Goal: Task Accomplishment & Management: Manage account settings

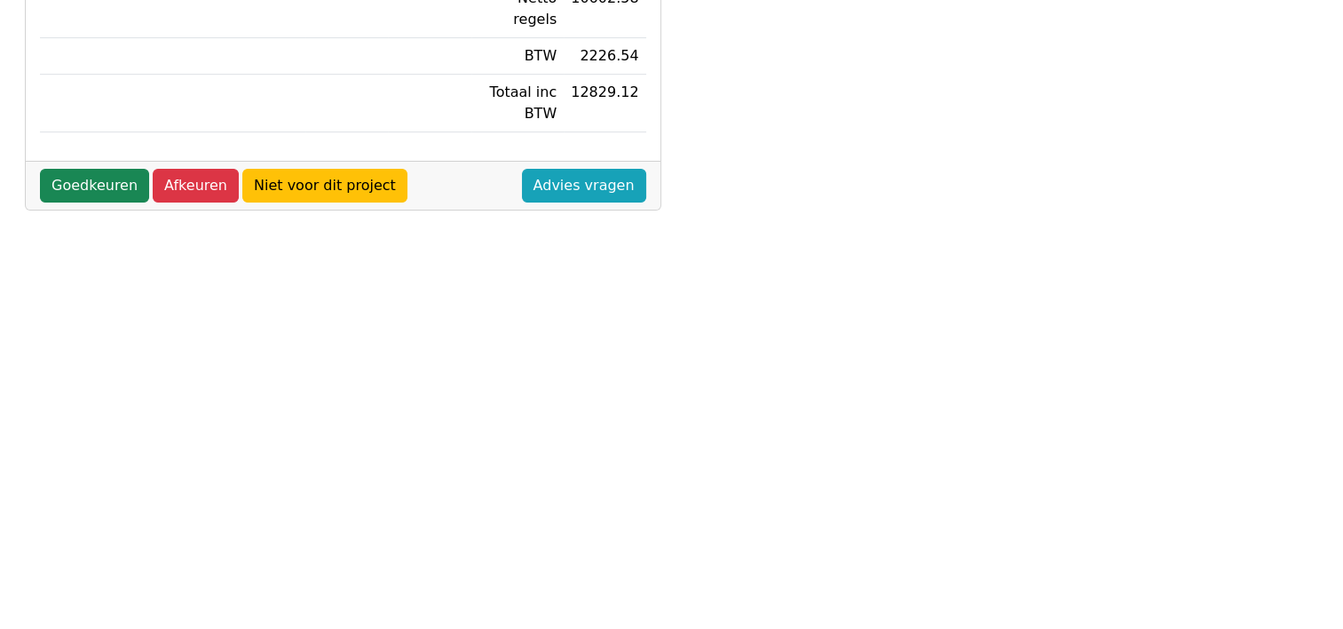
scroll to position [243, 0]
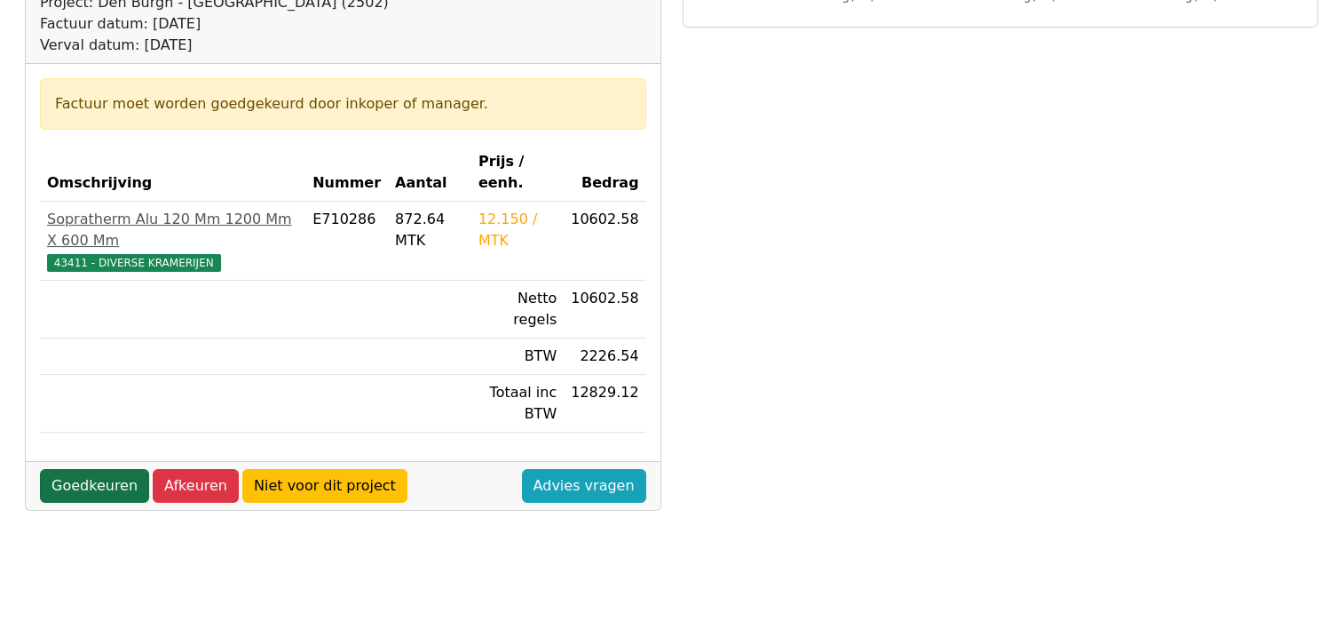
click at [81, 469] on link "Goedkeuren" at bounding box center [94, 486] width 109 height 34
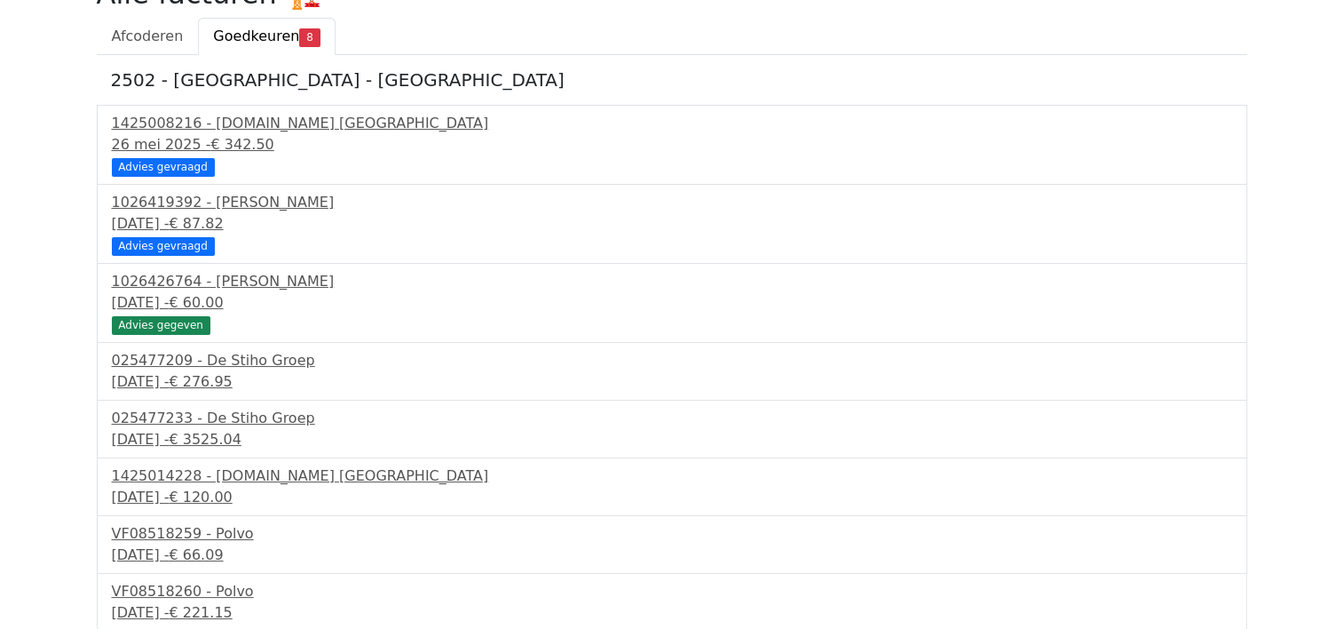
scroll to position [147, 0]
click at [227, 594] on div "VF08518260 - Polvo" at bounding box center [672, 590] width 1121 height 21
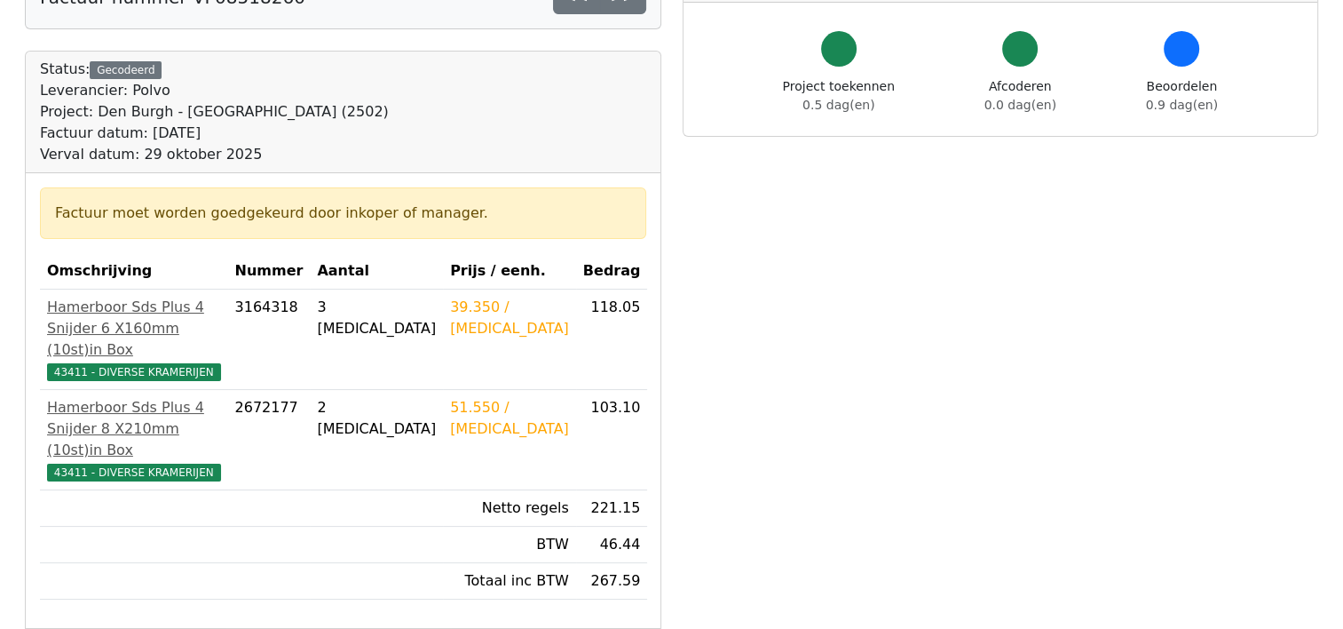
scroll to position [178, 0]
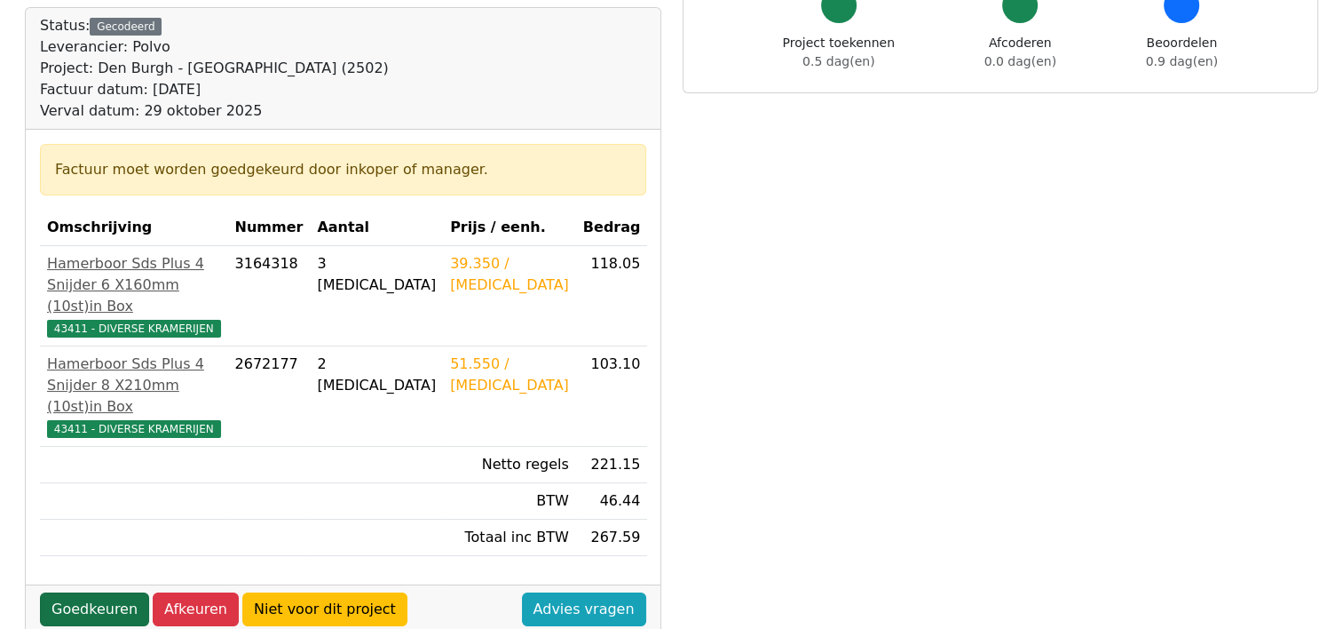
click at [71, 592] on link "Goedkeuren" at bounding box center [94, 609] width 109 height 34
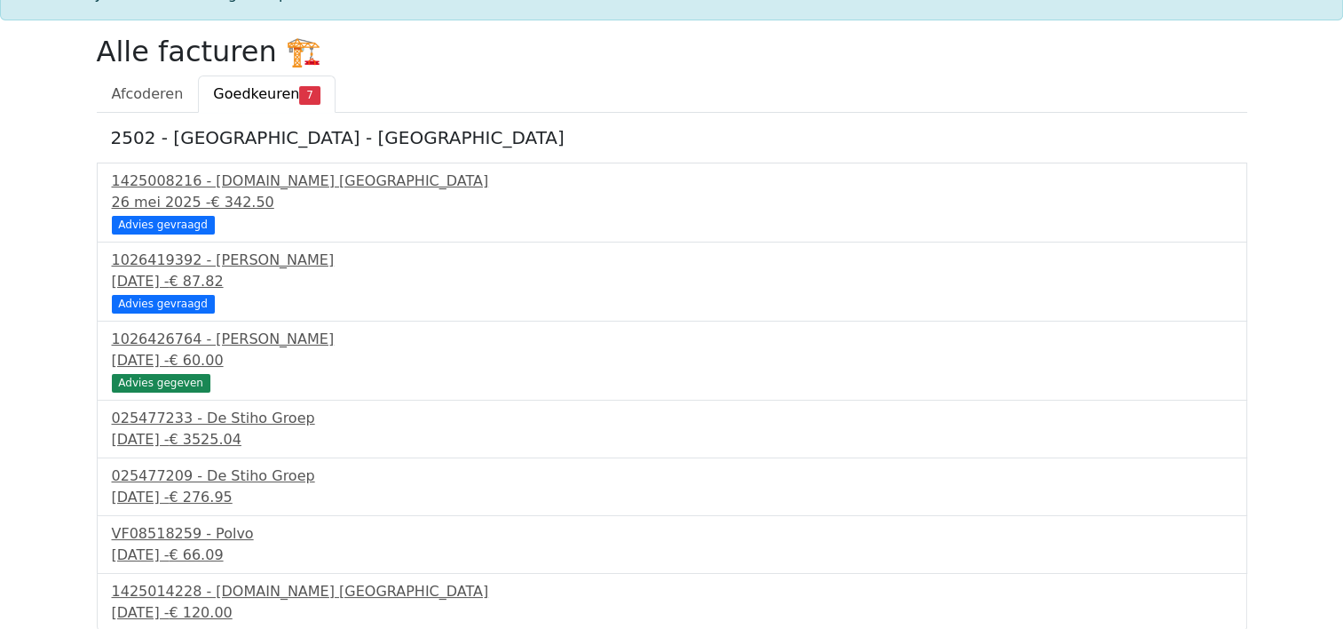
scroll to position [89, 0]
click at [213, 593] on div "1425014228 - Bnext.nl Nederland" at bounding box center [672, 590] width 1121 height 21
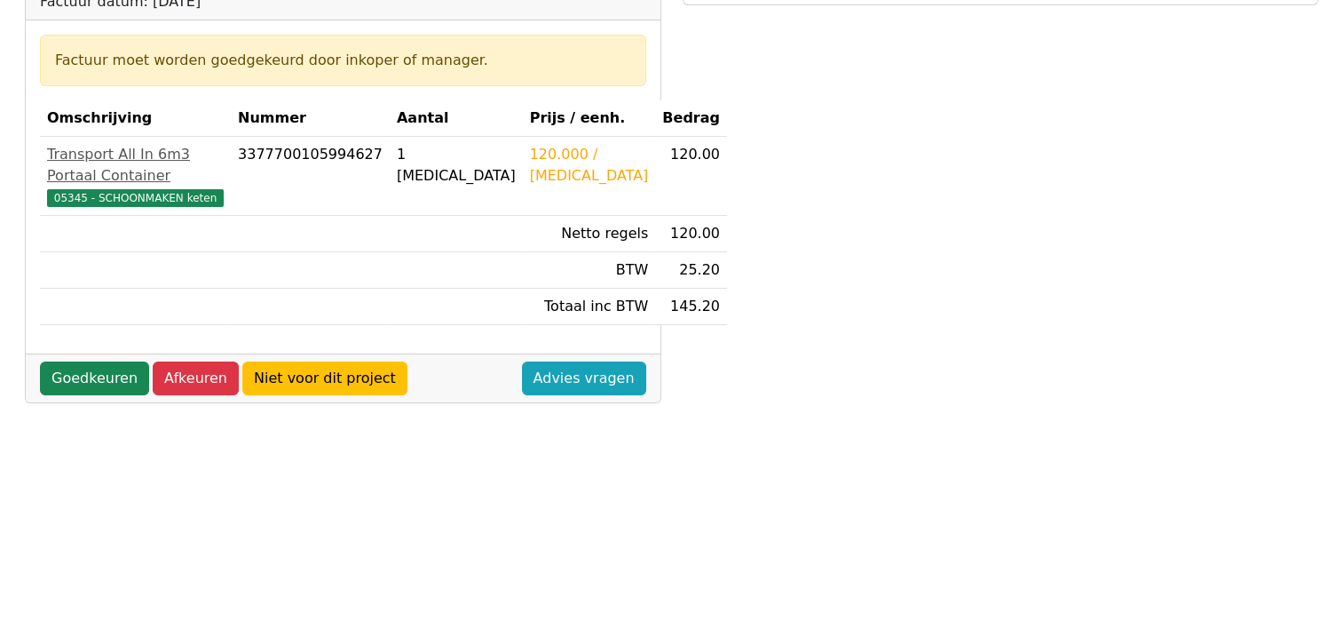
scroll to position [266, 0]
click at [94, 394] on link "Goedkeuren" at bounding box center [94, 377] width 109 height 34
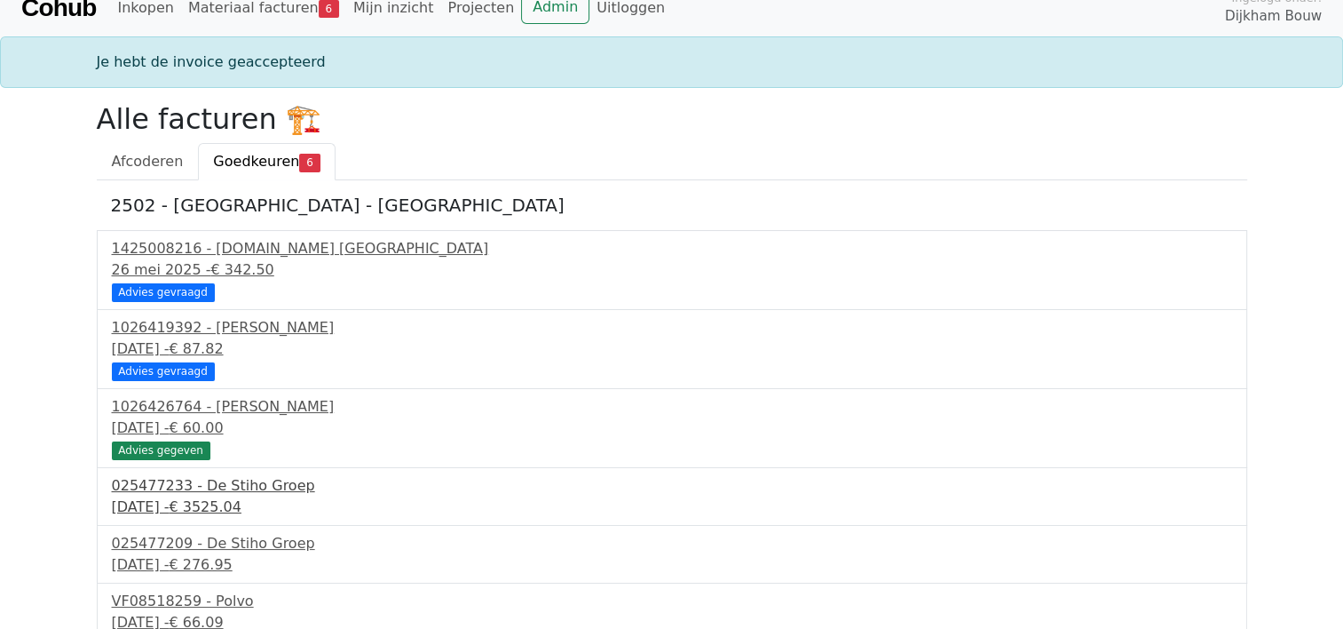
scroll to position [32, 0]
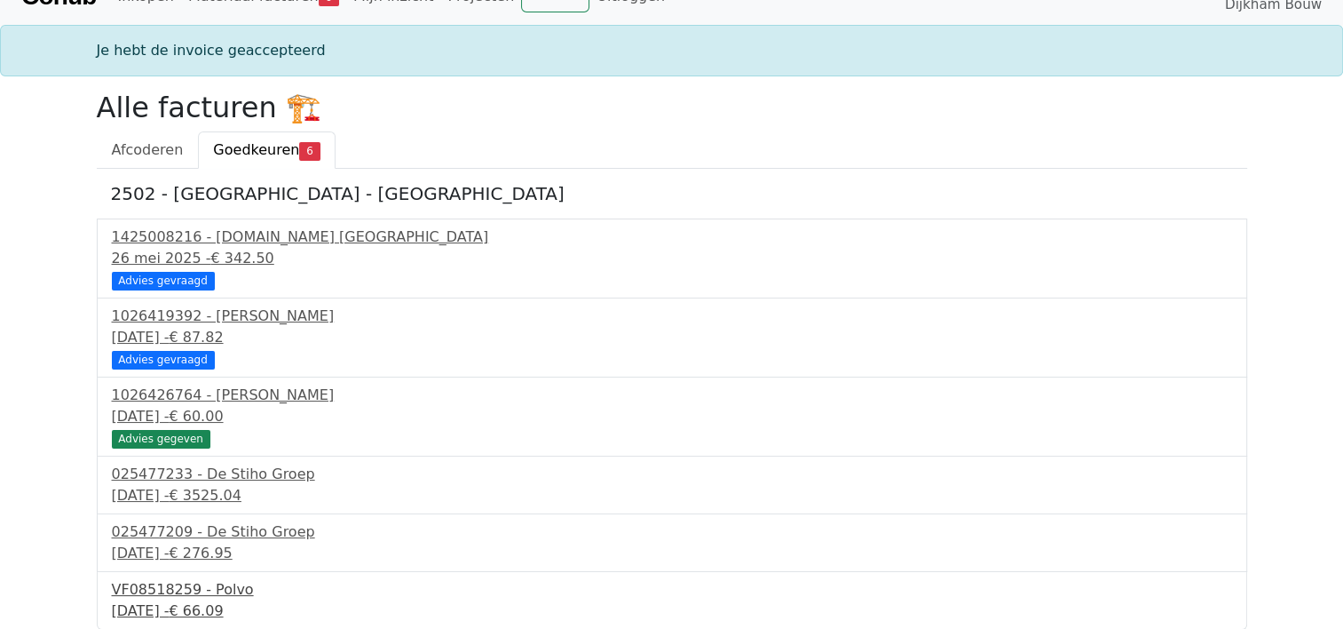
click at [226, 597] on div "VF08518259 - Polvo" at bounding box center [672, 589] width 1121 height 21
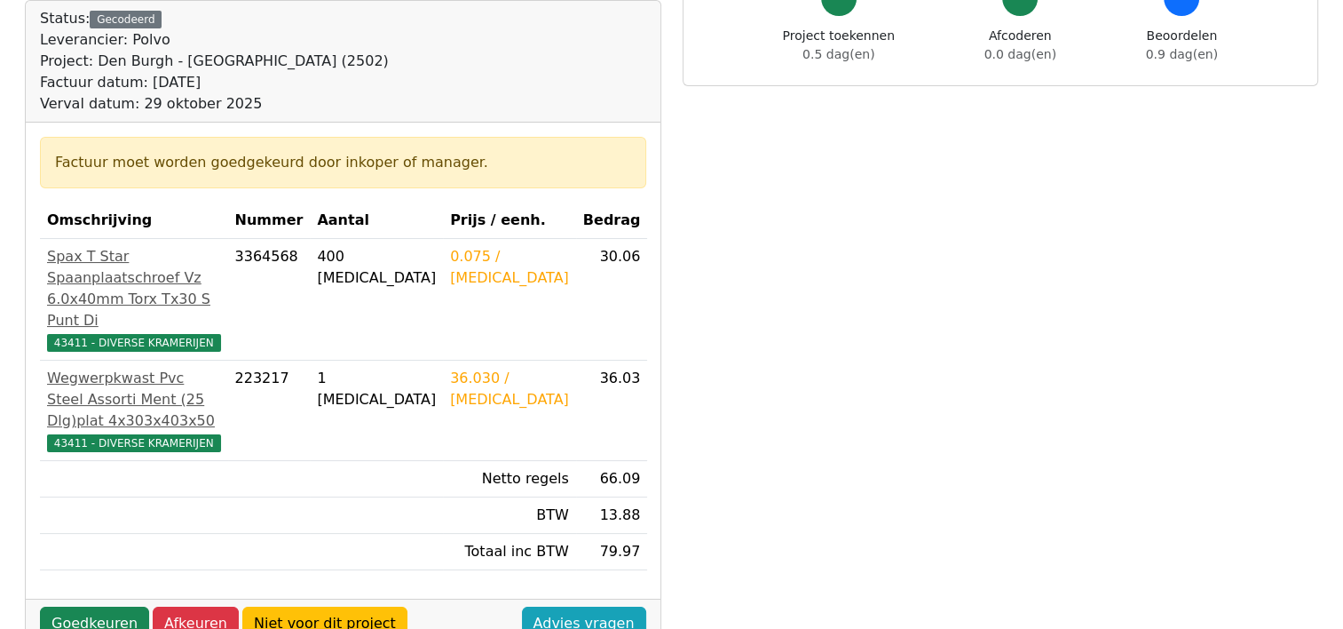
scroll to position [266, 0]
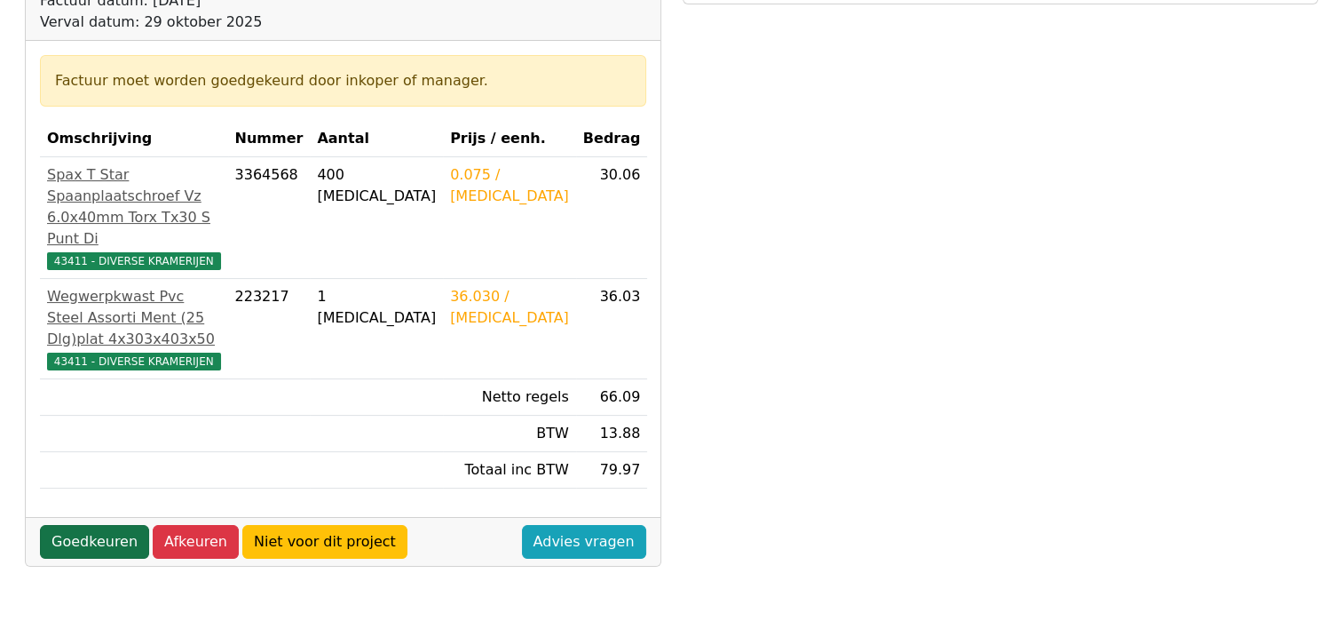
click at [75, 540] on link "Goedkeuren" at bounding box center [94, 542] width 109 height 34
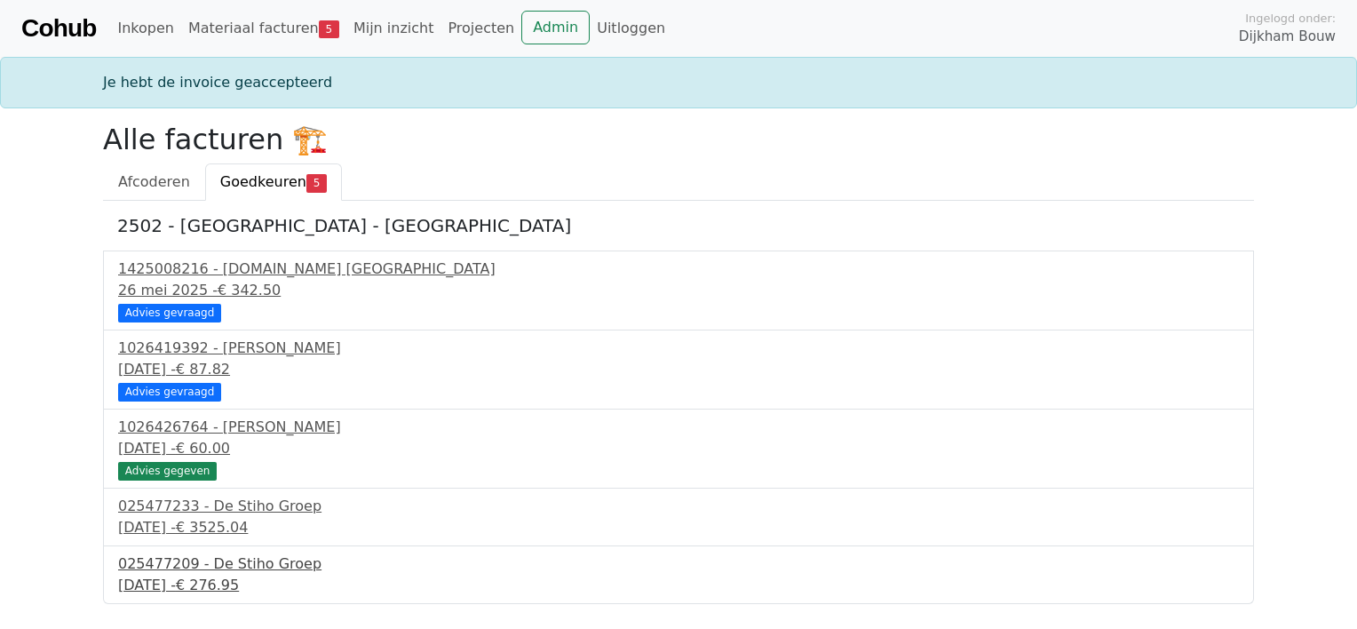
click at [222, 567] on div "025477209 - De Stiho Groep" at bounding box center [678, 563] width 1121 height 21
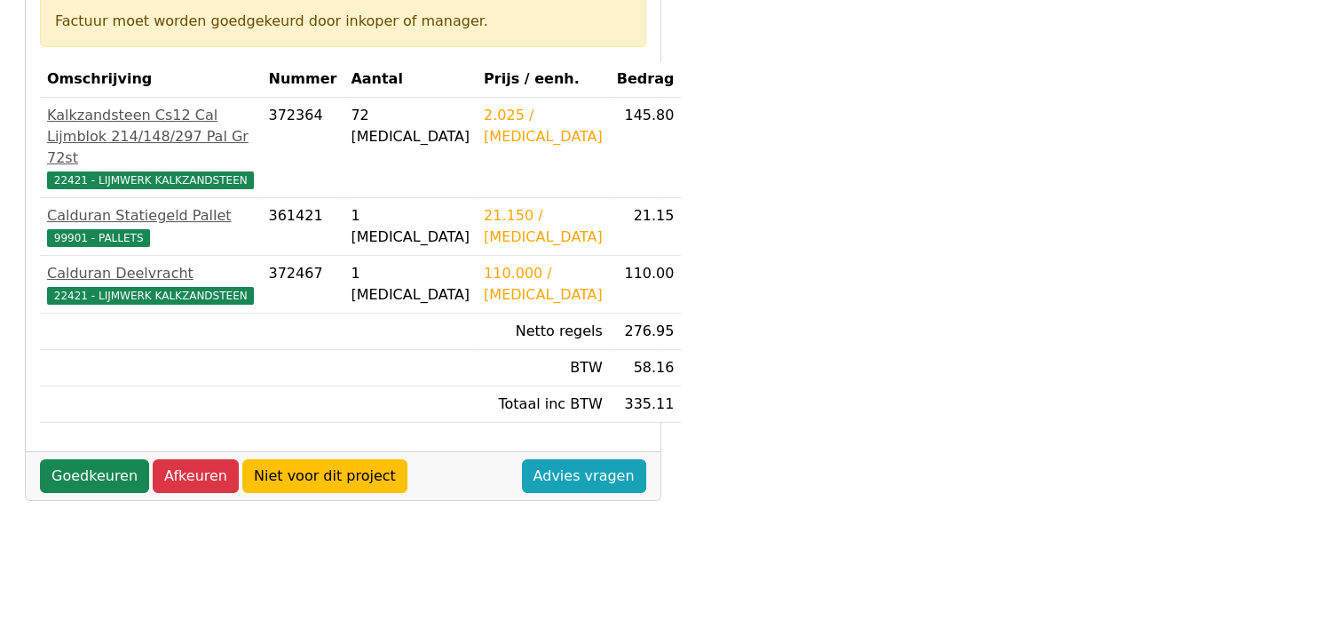
scroll to position [355, 0]
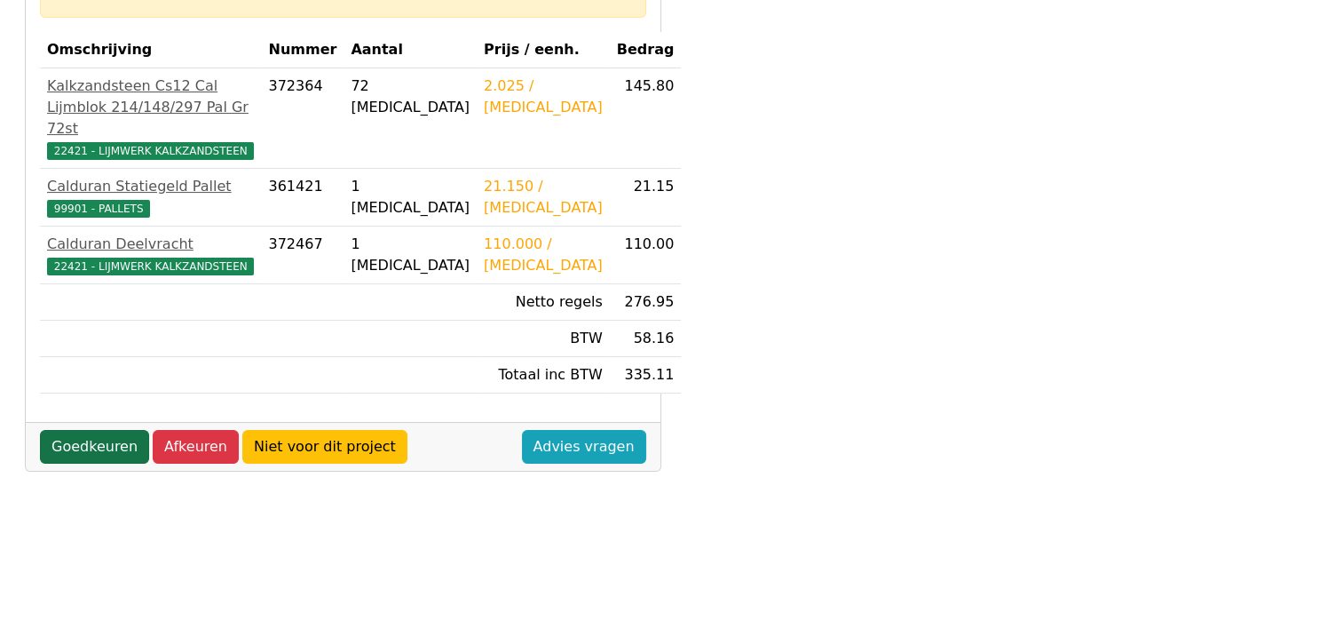
click at [79, 463] on link "Goedkeuren" at bounding box center [94, 447] width 109 height 34
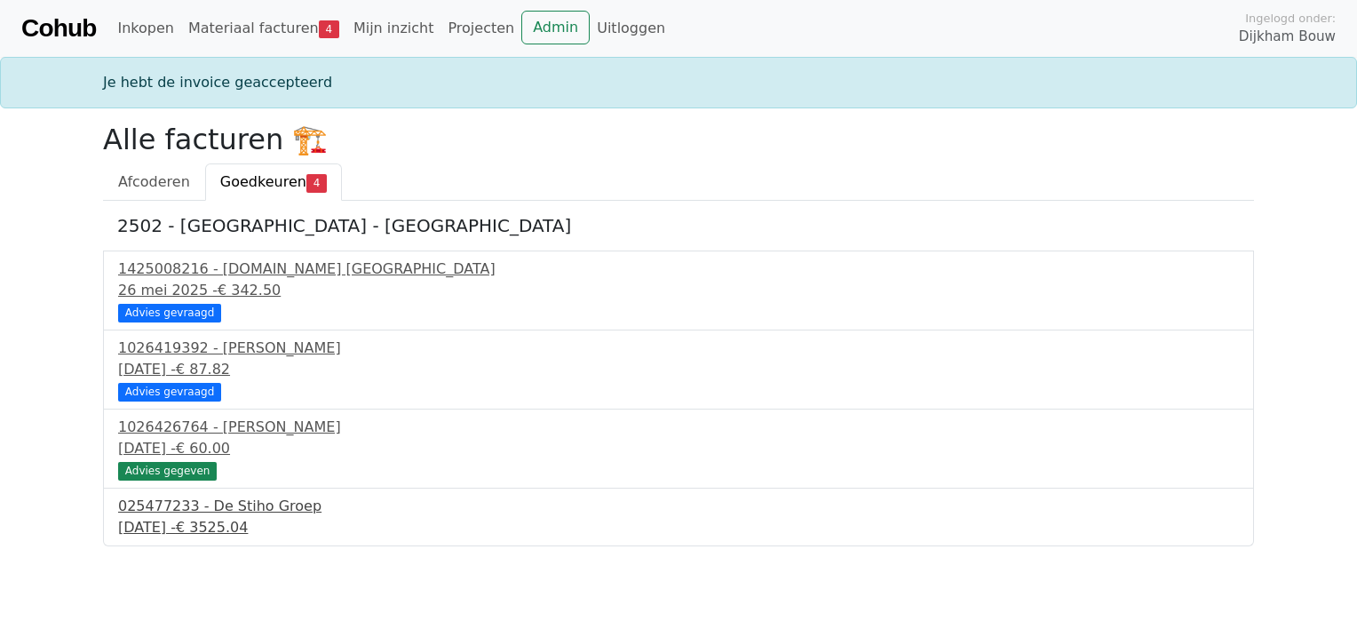
click at [209, 515] on div "025477233 - De Stiho Groep" at bounding box center [678, 505] width 1121 height 21
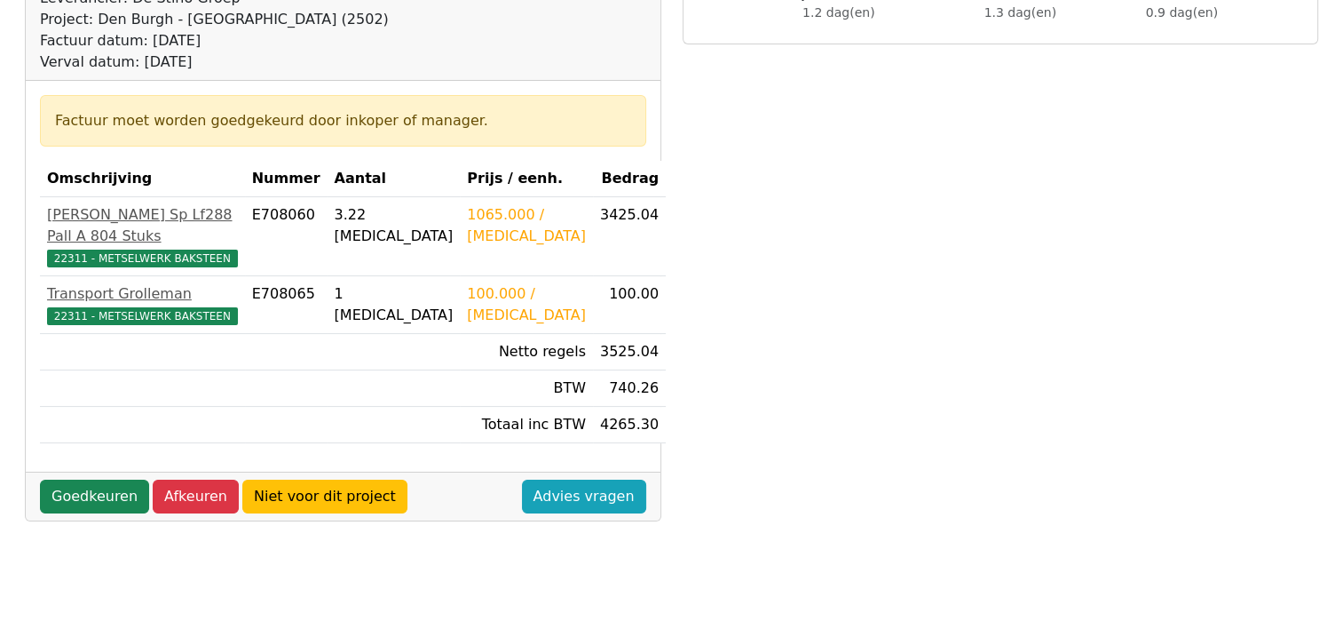
scroll to position [266, 0]
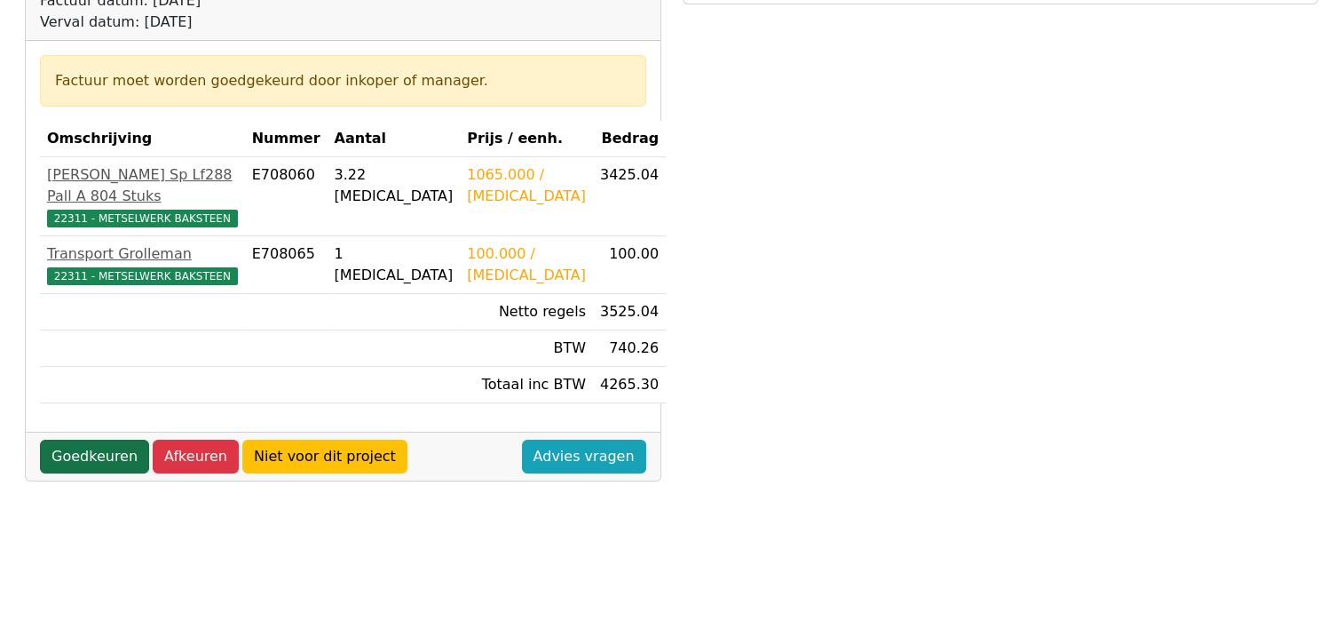
click at [103, 440] on link "Goedkeuren" at bounding box center [94, 457] width 109 height 34
